Goal: Transaction & Acquisition: Subscribe to service/newsletter

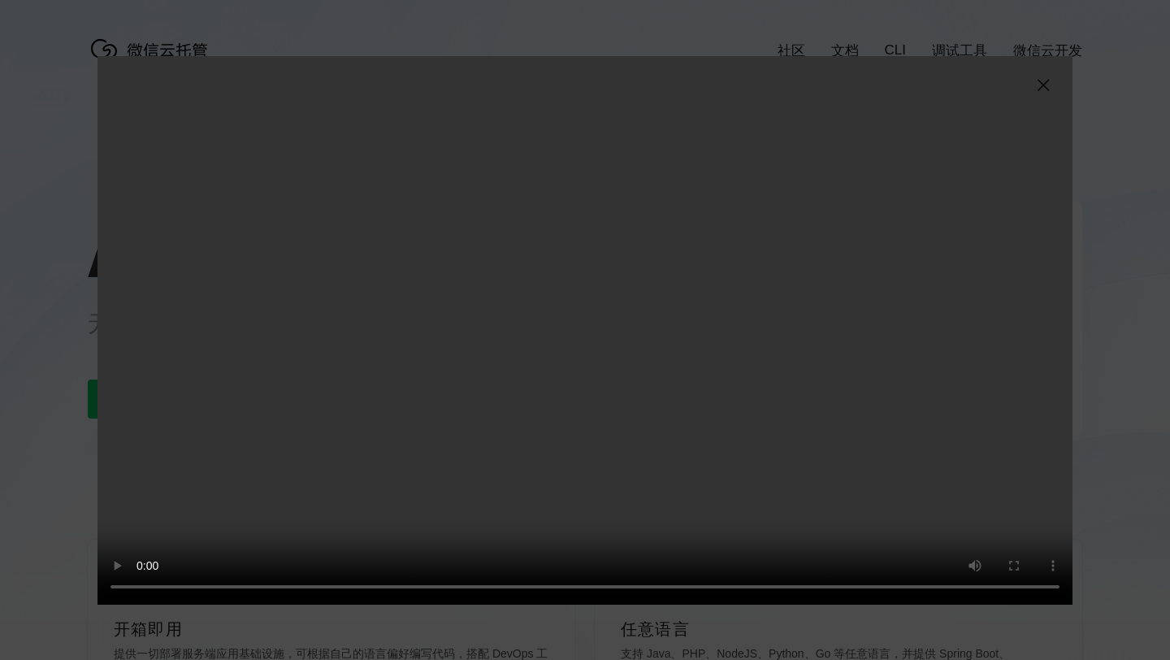
scroll to position [0, 2889]
click at [591, 584] on video "抱歉，您的浏览器暂不支持播放此视频" at bounding box center [584, 330] width 975 height 548
click at [1041, 77] on img at bounding box center [1042, 85] width 19 height 19
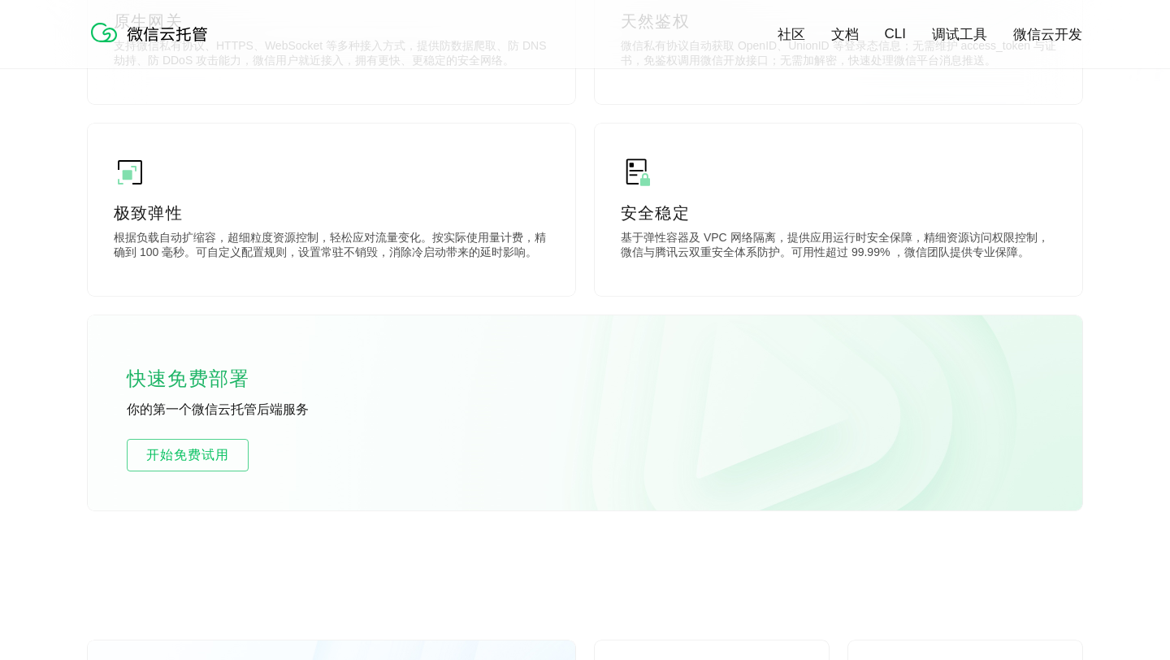
scroll to position [873, 0]
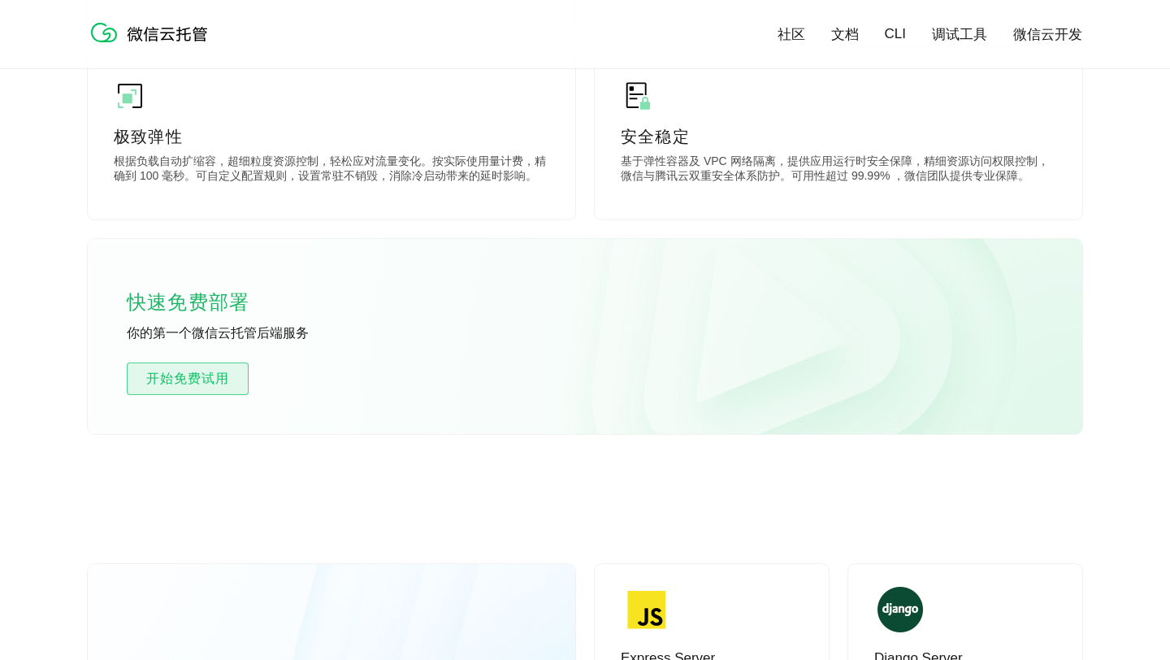
click at [191, 370] on span "开始免费试用" at bounding box center [188, 378] width 120 height 19
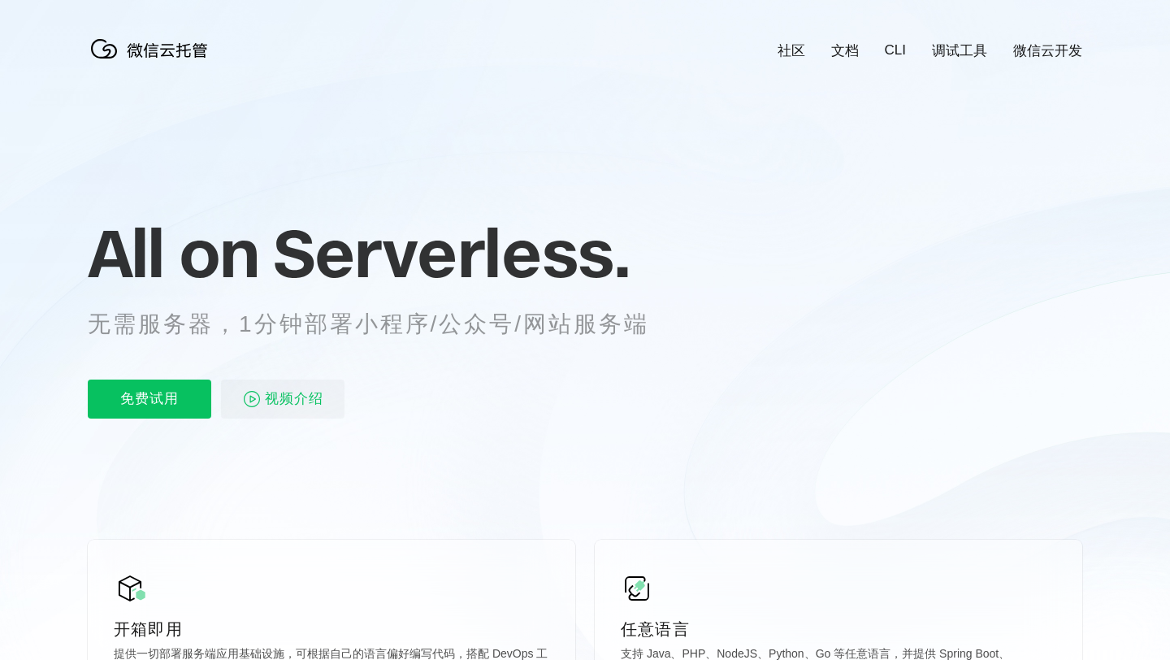
scroll to position [0, 2889]
